Goal: Navigation & Orientation: Find specific page/section

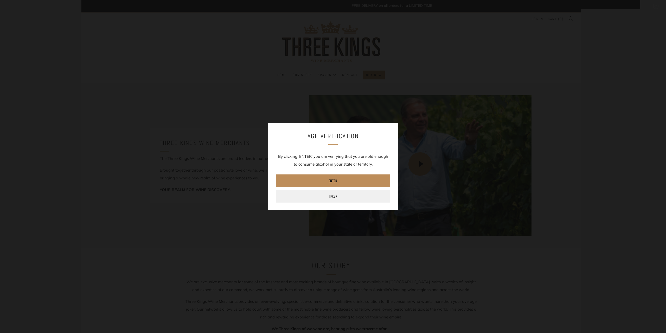
click at [314, 180] on link "Enter" at bounding box center [333, 180] width 114 height 12
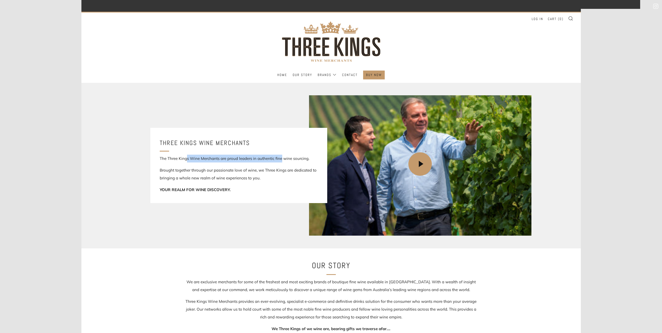
drag, startPoint x: 186, startPoint y: 157, endPoint x: 282, endPoint y: 157, distance: 95.9
click at [282, 157] on p "The Three Kings Wine Merchants are proud leaders in authentic fine wine sourcin…" at bounding box center [239, 158] width 158 height 8
drag, startPoint x: 172, startPoint y: 170, endPoint x: 293, endPoint y: 170, distance: 121.1
click at [293, 170] on p "Brought together through our passionate love of wine, we Three Kings are dedica…" at bounding box center [239, 174] width 158 height 16
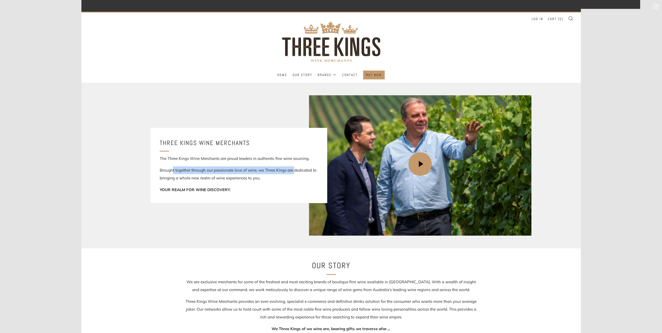
click at [293, 170] on p "Brought together through our passionate love of wine, we Three Kings are dedica…" at bounding box center [239, 174] width 158 height 16
drag, startPoint x: 185, startPoint y: 177, endPoint x: 250, endPoint y: 179, distance: 65.0
click at [250, 179] on p "Brought together through our passionate love of wine, we Three Kings are dedica…" at bounding box center [239, 174] width 158 height 16
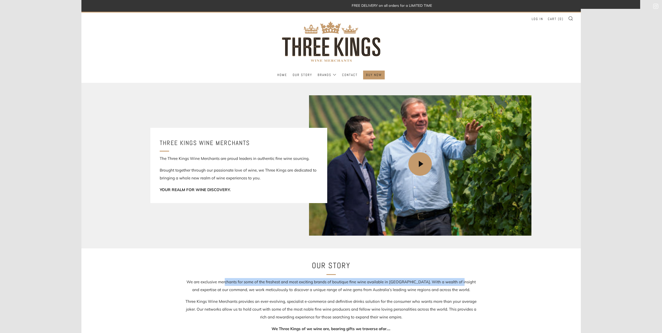
drag, startPoint x: 222, startPoint y: 282, endPoint x: 450, endPoint y: 283, distance: 228.0
click at [450, 283] on p "We are exclusive merchants for some of the freshest and most exciting brands of…" at bounding box center [331, 286] width 296 height 16
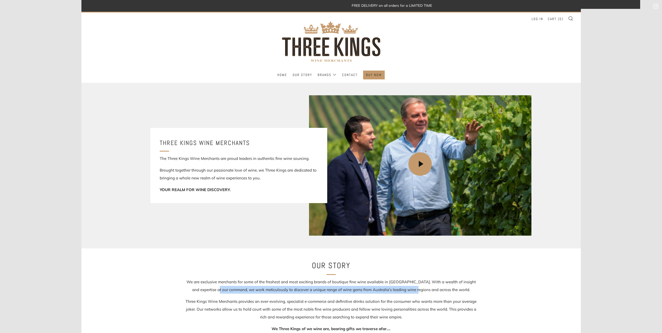
drag, startPoint x: 220, startPoint y: 290, endPoint x: 418, endPoint y: 290, distance: 197.6
click at [418, 290] on p "We are exclusive merchants for some of the freshest and most exciting brands of…" at bounding box center [331, 286] width 296 height 16
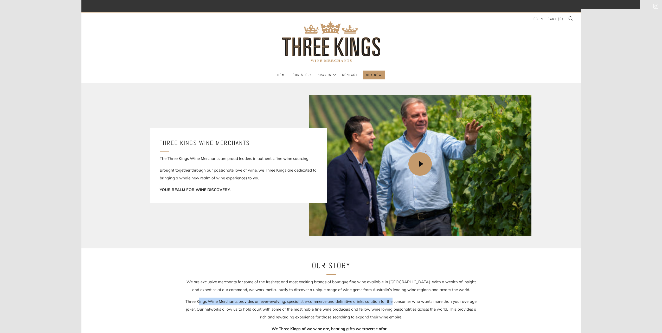
drag, startPoint x: 199, startPoint y: 300, endPoint x: 391, endPoint y: 300, distance: 191.9
click at [391, 300] on p "Three Kings Wine Merchants provides an ever-evolving, specialist e-commerce and…" at bounding box center [331, 308] width 296 height 23
drag, startPoint x: 198, startPoint y: 302, endPoint x: 363, endPoint y: 299, distance: 165.9
click at [363, 299] on p "Three Kings Wine Merchants provides an ever-evolving, specialist e-commerce and…" at bounding box center [331, 308] width 296 height 23
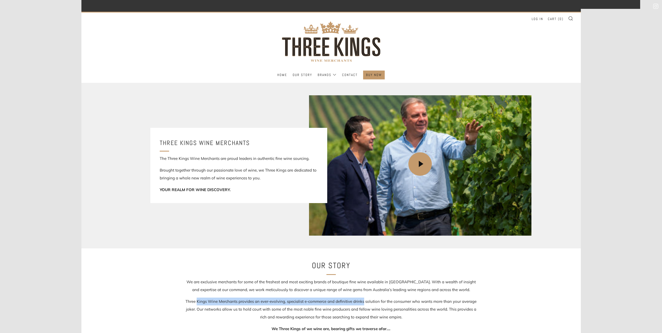
click at [363, 299] on p "Three Kings Wine Merchants provides an ever-evolving, specialist e-commerce and…" at bounding box center [331, 308] width 296 height 23
drag, startPoint x: 240, startPoint y: 300, endPoint x: 447, endPoint y: 300, distance: 206.9
click at [447, 300] on p "Three Kings Wine Merchants provides an ever-evolving, specialist e-commerce and…" at bounding box center [331, 308] width 296 height 23
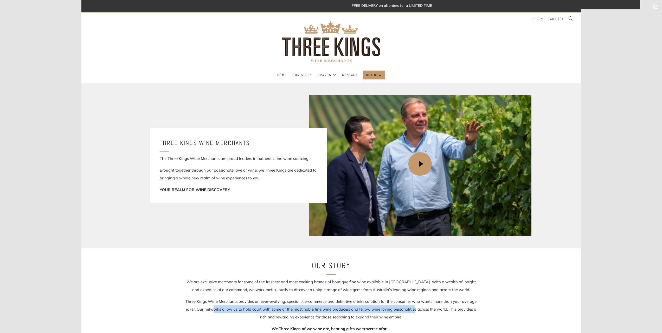
drag, startPoint x: 213, startPoint y: 308, endPoint x: 409, endPoint y: 309, distance: 196.3
click at [409, 309] on p "Three Kings Wine Merchants provides an ever-evolving, specialist e-commerce and…" at bounding box center [331, 308] width 296 height 23
drag, startPoint x: 251, startPoint y: 308, endPoint x: 442, endPoint y: 308, distance: 190.8
click at [442, 308] on p "Three Kings Wine Merchants provides an ever-evolving, specialist e-commerce and…" at bounding box center [331, 308] width 296 height 23
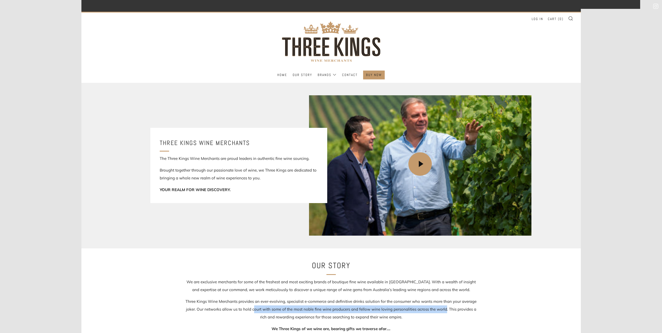
click at [442, 308] on p "Three Kings Wine Merchants provides an ever-evolving, specialist e-commerce and…" at bounding box center [331, 308] width 296 height 23
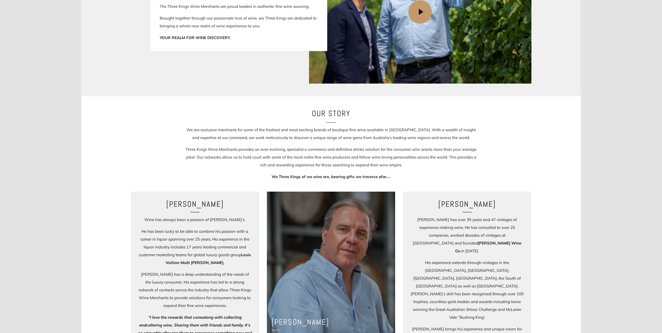
scroll to position [208, 0]
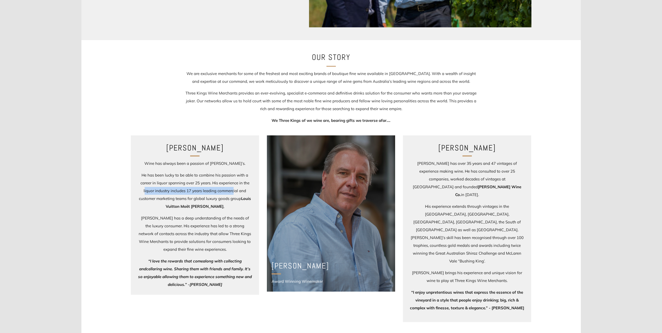
drag, startPoint x: 145, startPoint y: 190, endPoint x: 233, endPoint y: 191, distance: 87.9
click at [233, 191] on p "He has been lucky to be able to combine his passion with a career in liquor spa…" at bounding box center [195, 190] width 114 height 39
drag, startPoint x: 148, startPoint y: 198, endPoint x: 229, endPoint y: 199, distance: 80.6
click at [229, 199] on p "He has been lucky to be able to combine his passion with a career in liquor spa…" at bounding box center [195, 190] width 114 height 39
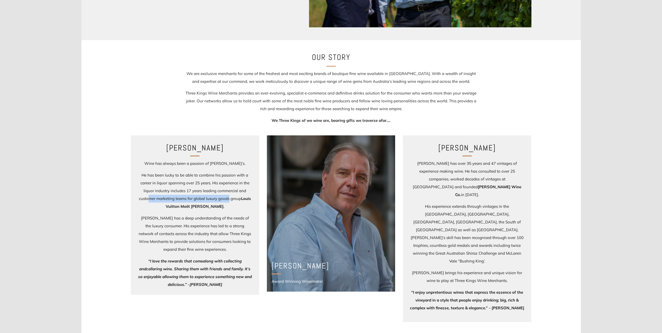
click at [229, 199] on p "He has been lucky to be able to combine his passion with a career in liquor spa…" at bounding box center [195, 190] width 114 height 39
drag, startPoint x: 147, startPoint y: 225, endPoint x: 236, endPoint y: 226, distance: 88.9
click at [236, 226] on p "David has a deep understanding of the needs of the luxury consumer. His experie…" at bounding box center [195, 233] width 114 height 39
drag, startPoint x: 151, startPoint y: 232, endPoint x: 221, endPoint y: 234, distance: 69.9
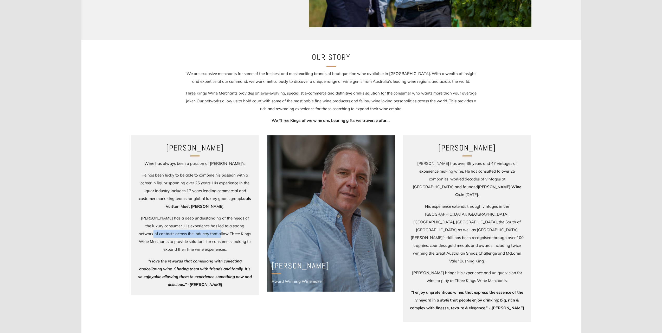
click at [221, 234] on p "David has a deep understanding of the needs of the luxury consumer. His experie…" at bounding box center [195, 233] width 114 height 39
drag, startPoint x: 151, startPoint y: 240, endPoint x: 221, endPoint y: 240, distance: 70.2
click at [221, 240] on p "David has a deep understanding of the needs of the luxury consumer. His experie…" at bounding box center [195, 233] width 114 height 39
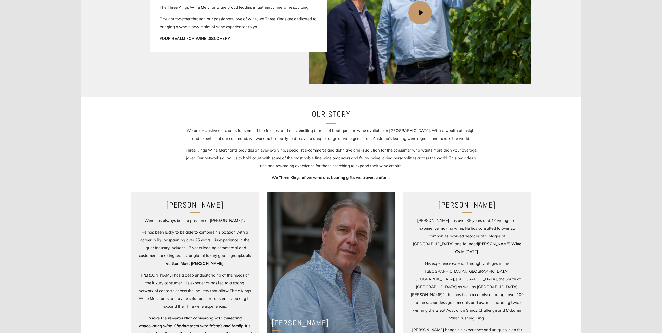
scroll to position [255, 0]
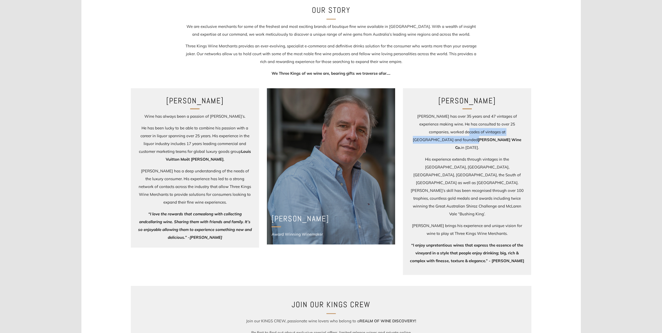
drag, startPoint x: 418, startPoint y: 131, endPoint x: 483, endPoint y: 131, distance: 65.0
click at [483, 131] on p "Ben has over 35 years and 47 vintages of experience making wine. He has consult…" at bounding box center [467, 131] width 114 height 39
click at [483, 137] on strong "Mr Riggs Wine Co." at bounding box center [488, 143] width 66 height 13
drag, startPoint x: 415, startPoint y: 150, endPoint x: 489, endPoint y: 152, distance: 73.4
click at [489, 155] on p "His experience extends through vintages in the Napa Valley, Bordeaux, Greece, I…" at bounding box center [467, 186] width 114 height 62
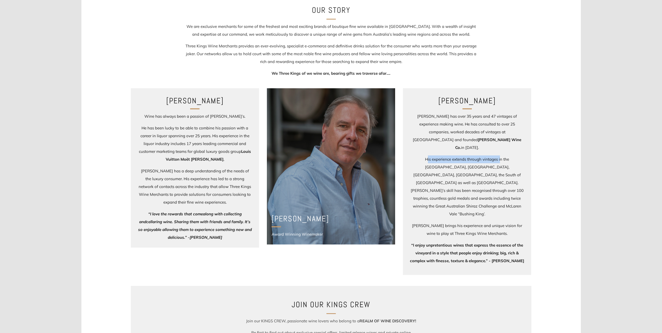
click at [489, 155] on p "His experience extends through vintages in the Napa Valley, Bordeaux, Greece, I…" at bounding box center [467, 186] width 114 height 62
click at [167, 115] on p "Wine has always been a passion of David’s." at bounding box center [195, 116] width 114 height 8
click at [196, 170] on p "David has a deep understanding of the needs of the luxury consumer. His experie…" at bounding box center [195, 186] width 114 height 39
click at [197, 188] on p "David has a deep understanding of the needs of the luxury consumer. His experie…" at bounding box center [195, 186] width 114 height 39
click at [336, 230] on div at bounding box center [331, 166] width 128 height 156
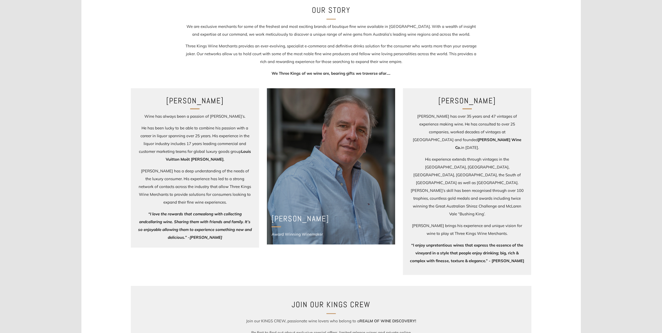
click at [290, 231] on p "Award Winning Winemaker" at bounding box center [328, 234] width 114 height 8
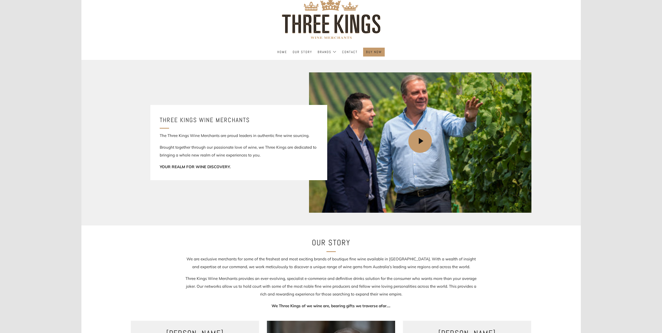
scroll to position [0, 0]
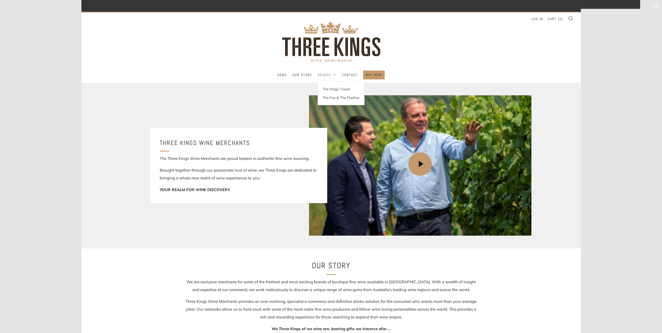
click at [321, 73] on link "Brands" at bounding box center [326, 75] width 19 height 8
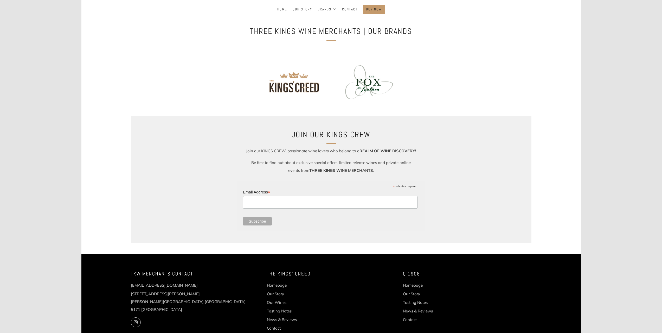
scroll to position [101, 0]
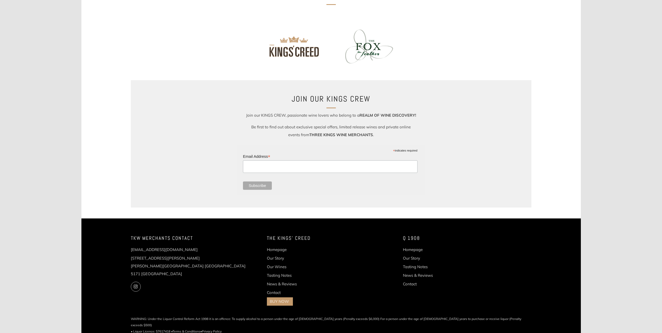
drag, startPoint x: 131, startPoint y: 258, endPoint x: 174, endPoint y: 258, distance: 42.9
click at [174, 258] on p "[STREET_ADDRESS][PERSON_NAME][PERSON_NAME]" at bounding box center [195, 265] width 128 height 23
drag, startPoint x: 131, startPoint y: 257, endPoint x: 173, endPoint y: 258, distance: 42.6
click at [173, 258] on p "[STREET_ADDRESS][PERSON_NAME][PERSON_NAME]" at bounding box center [195, 265] width 128 height 23
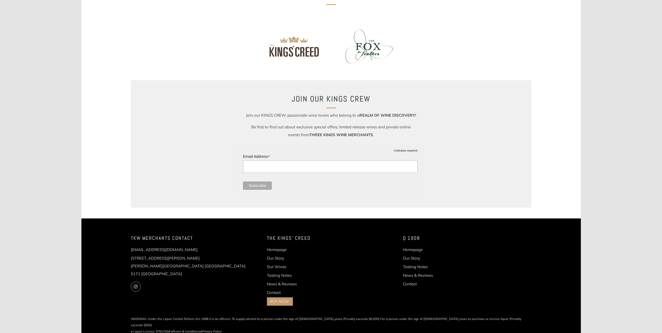
click at [173, 258] on p "[STREET_ADDRESS][PERSON_NAME][PERSON_NAME]" at bounding box center [195, 265] width 128 height 23
drag, startPoint x: 131, startPoint y: 258, endPoint x: 174, endPoint y: 258, distance: 42.9
click at [174, 258] on p "[STREET_ADDRESS][PERSON_NAME][PERSON_NAME]" at bounding box center [195, 265] width 128 height 23
drag, startPoint x: 174, startPoint y: 258, endPoint x: 177, endPoint y: 265, distance: 7.2
click at [174, 258] on p "[STREET_ADDRESS][PERSON_NAME][PERSON_NAME]" at bounding box center [195, 265] width 128 height 23
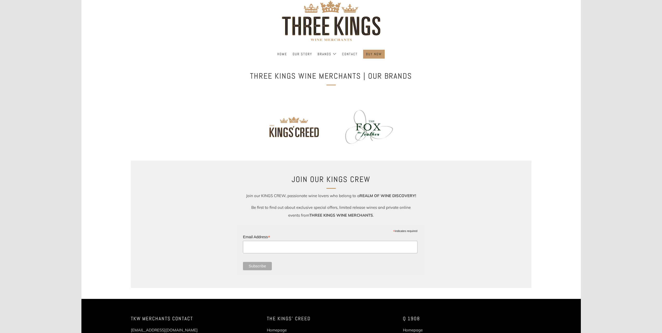
scroll to position [0, 0]
